Goal: Task Accomplishment & Management: Use online tool/utility

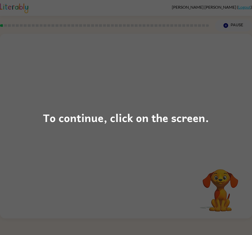
click at [230, 210] on div "To continue, click on the screen." at bounding box center [126, 117] width 252 height 235
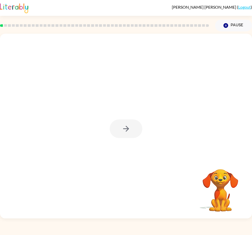
click at [135, 138] on div at bounding box center [126, 128] width 33 height 19
click at [123, 138] on div at bounding box center [126, 128] width 33 height 19
click at [127, 133] on div at bounding box center [126, 128] width 33 height 19
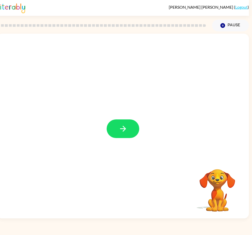
scroll to position [0, 3]
click at [119, 133] on icon "button" at bounding box center [123, 128] width 9 height 9
click at [113, 126] on div at bounding box center [111, 116] width 218 height 31
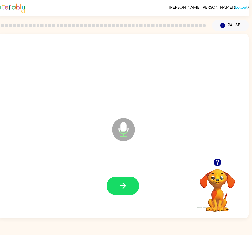
click at [226, 212] on video "Your browser must support playing .mp4 files to use Literably. Please try using…" at bounding box center [217, 186] width 51 height 51
click at [121, 141] on icon "Microphone The Microphone is here when it is your turn to talk" at bounding box center [149, 136] width 76 height 38
click at [125, 195] on button "button" at bounding box center [123, 185] width 33 height 19
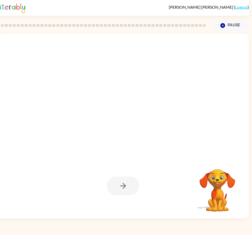
click at [133, 195] on div at bounding box center [123, 185] width 33 height 19
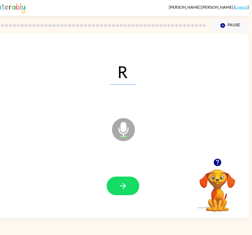
click at [121, 143] on icon "Microphone The Microphone is here when it is your turn to talk" at bounding box center [149, 136] width 76 height 38
click at [135, 144] on icon "Microphone The Microphone is here when it is your turn to talk" at bounding box center [149, 136] width 76 height 38
click at [216, 176] on div at bounding box center [123, 186] width 242 height 55
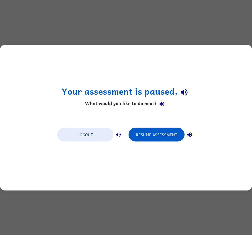
click at [153, 129] on button "Resume Assessment" at bounding box center [157, 134] width 56 height 14
